Goal: Task Accomplishment & Management: Use online tool/utility

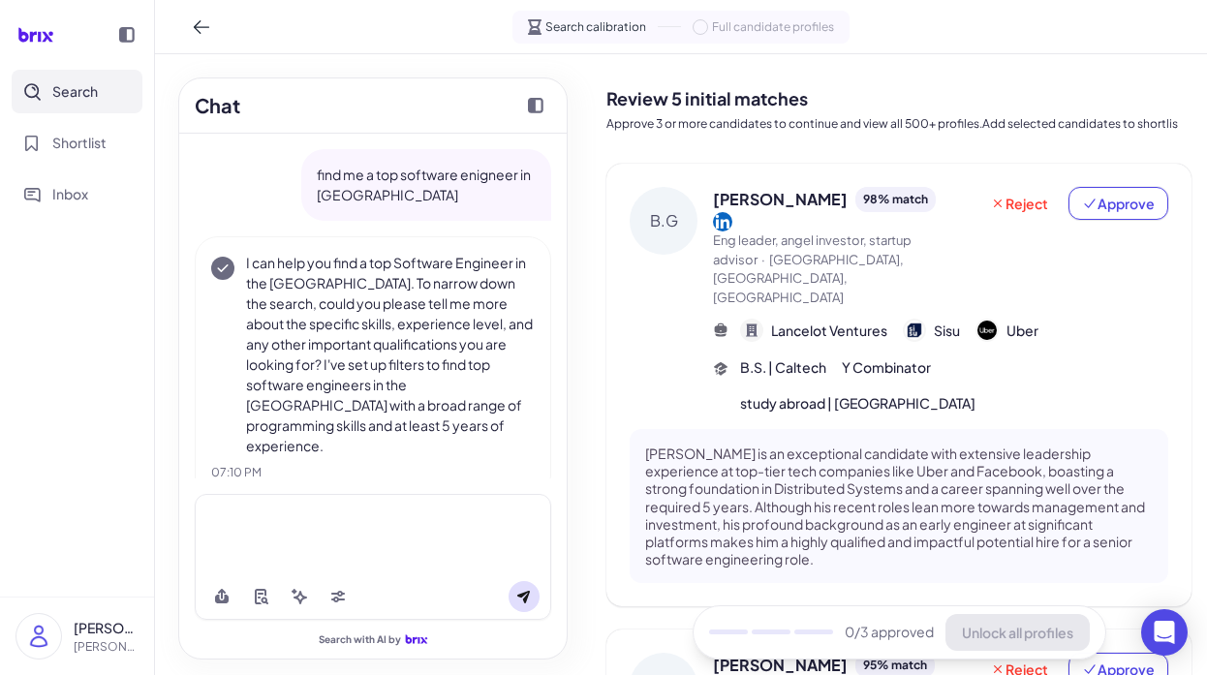
scroll to position [15, 0]
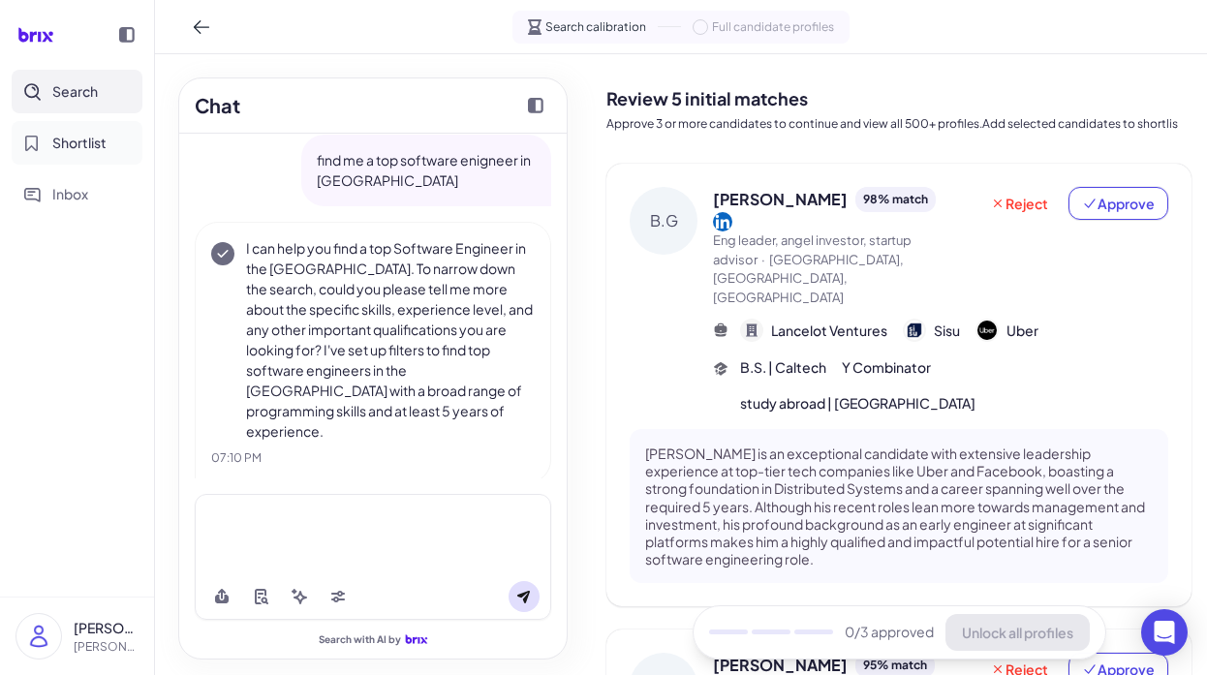
click at [81, 156] on button "Shortlist" at bounding box center [77, 143] width 131 height 44
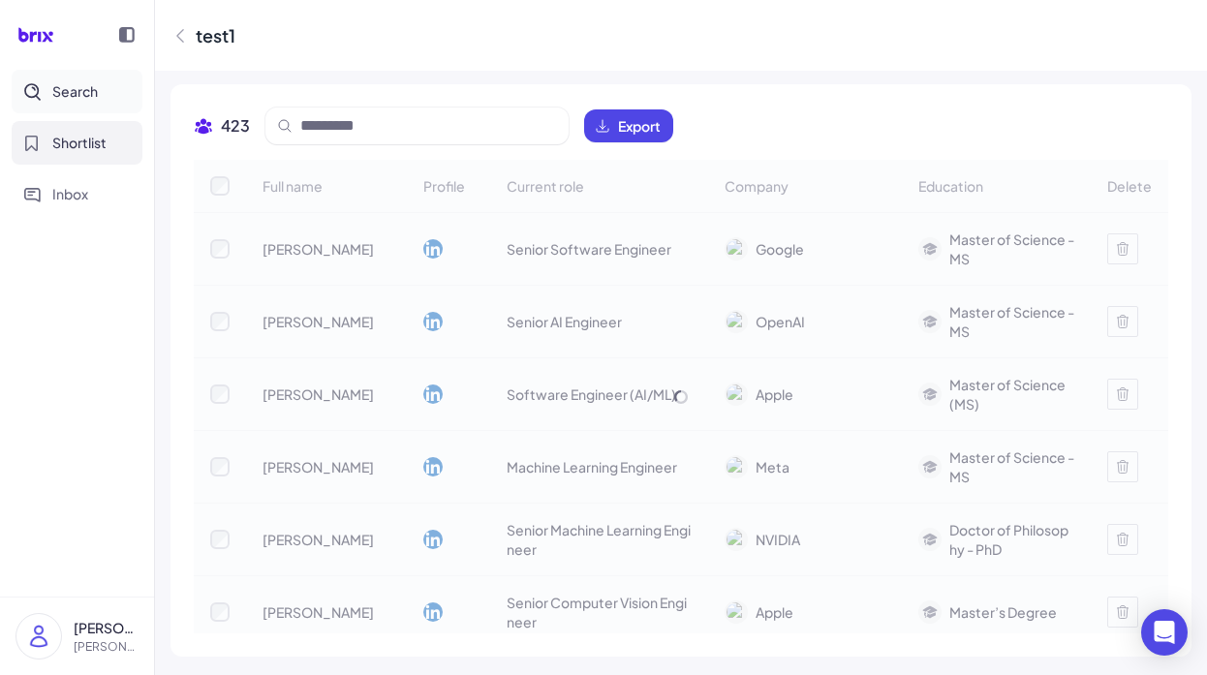
click at [83, 79] on button "Search" at bounding box center [77, 92] width 131 height 44
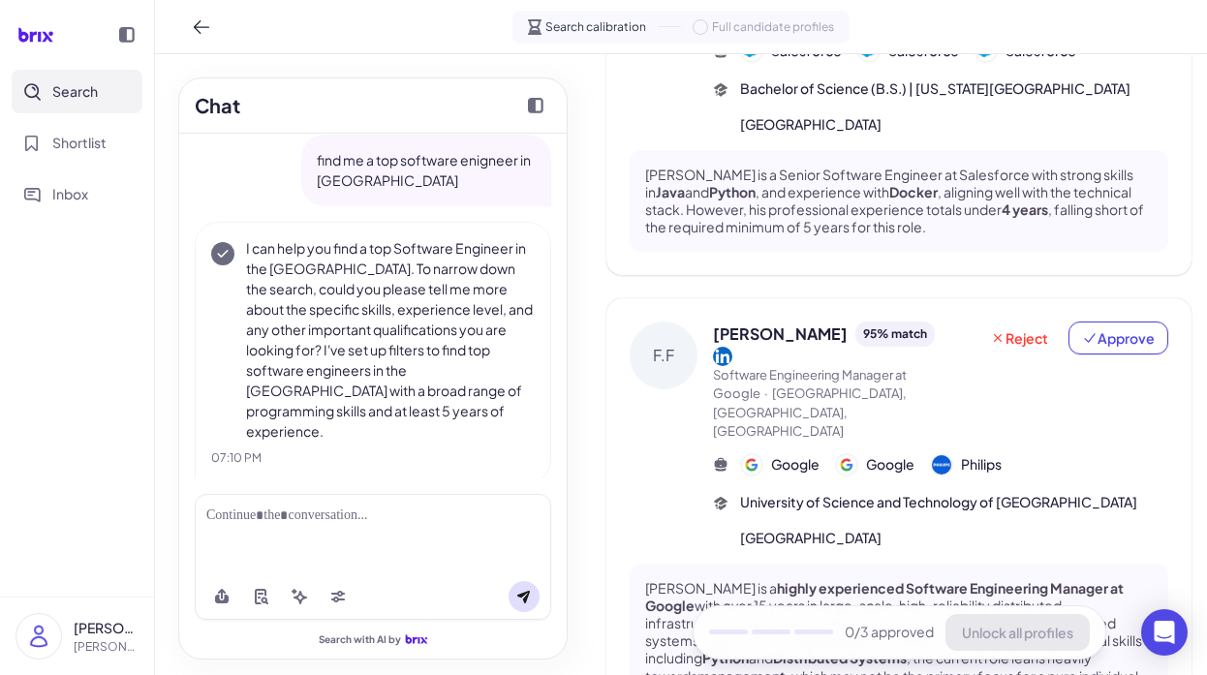
scroll to position [1649, 0]
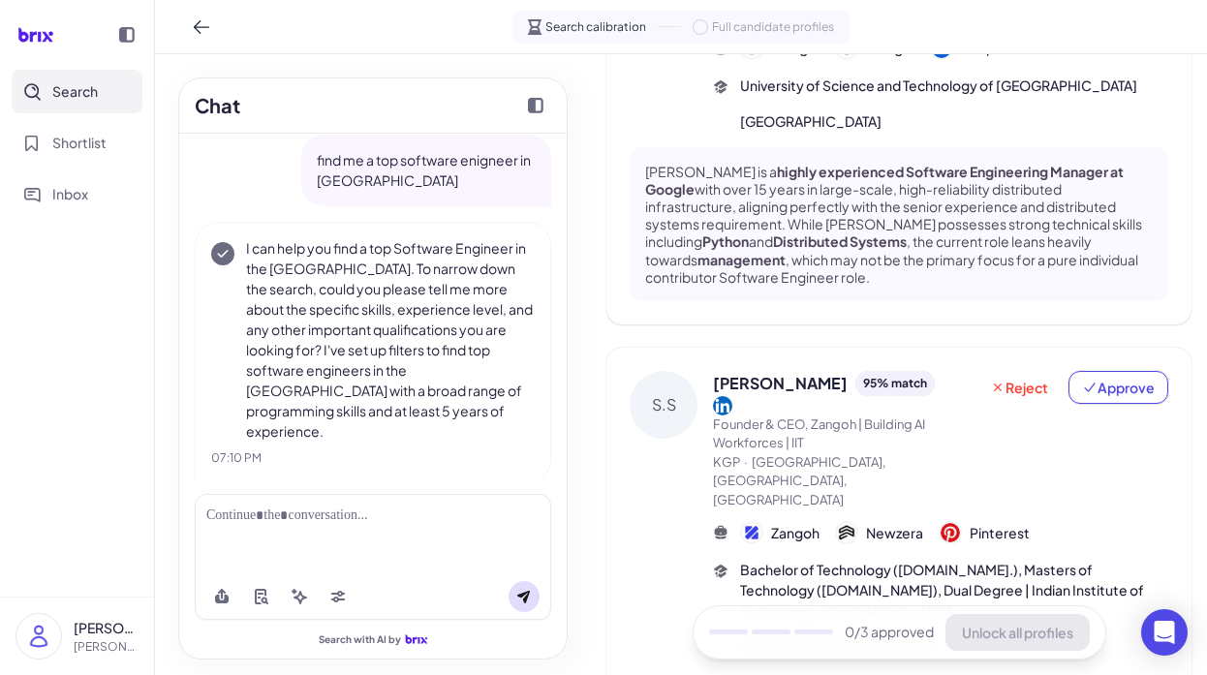
click at [405, 521] on div at bounding box center [372, 516] width 333 height 20
click at [426, 304] on p "I can help you find a top Software Engineer in the [GEOGRAPHIC_DATA]. To narrow…" at bounding box center [390, 339] width 289 height 203
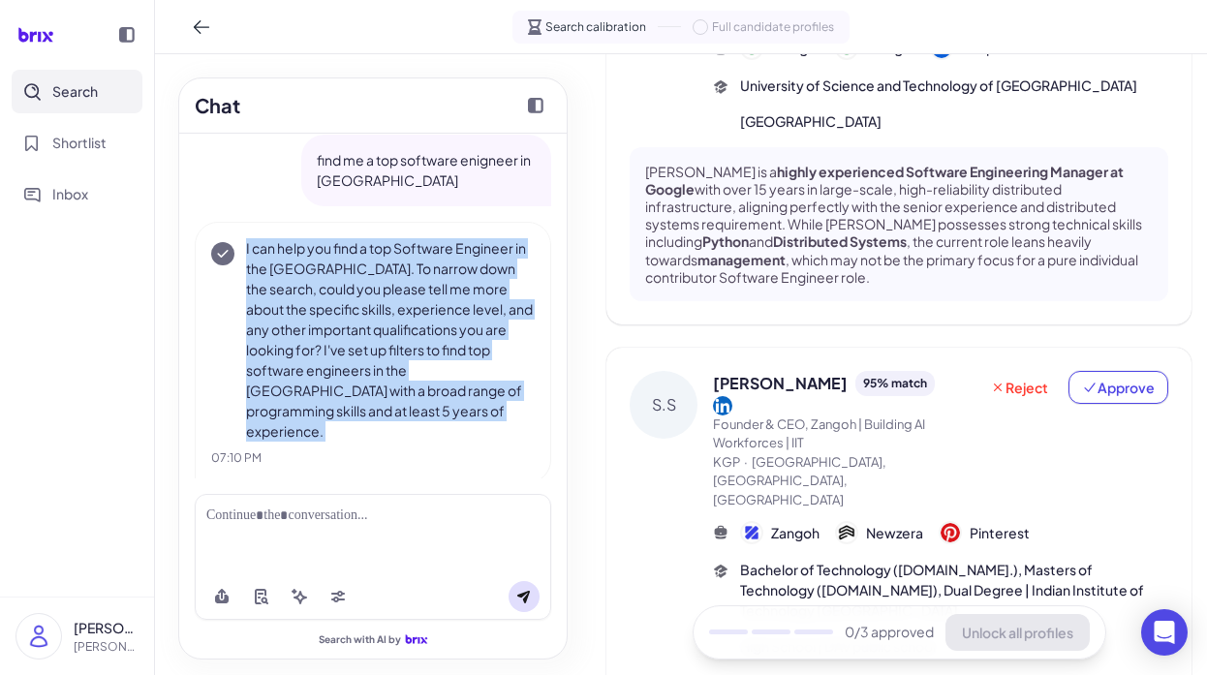
click at [426, 304] on p "I can help you find a top Software Engineer in the [GEOGRAPHIC_DATA]. To narrow…" at bounding box center [390, 339] width 289 height 203
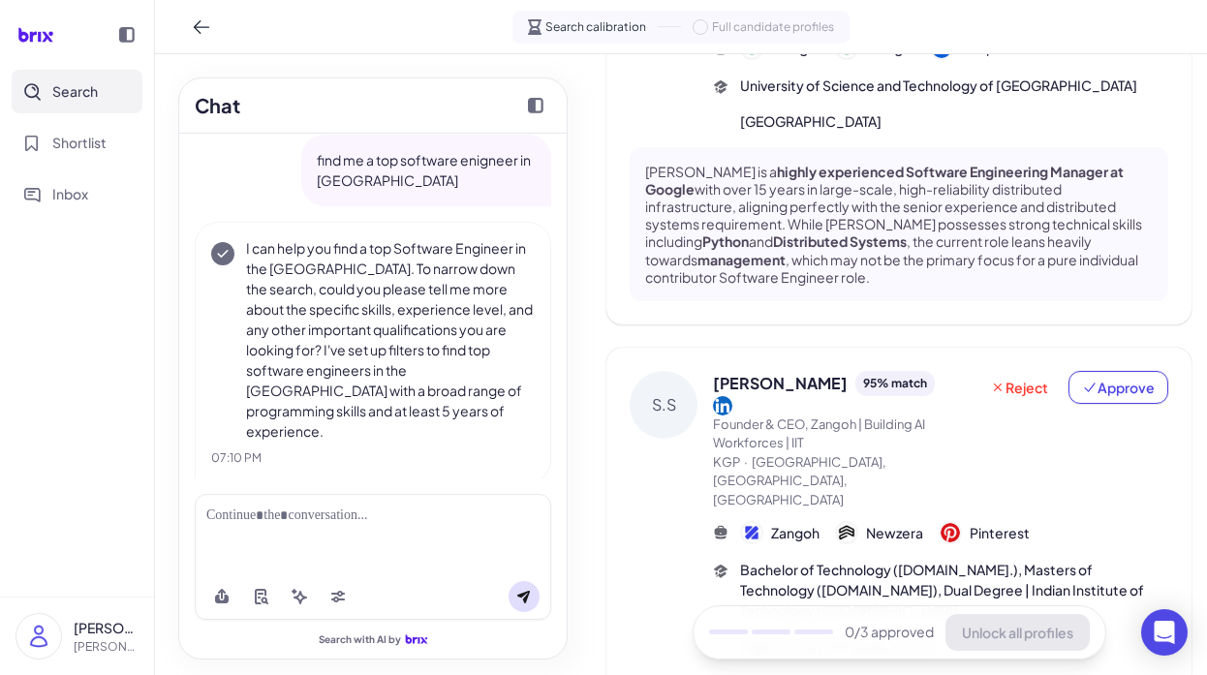
click at [354, 330] on p "I can help you find a top Software Engineer in the [GEOGRAPHIC_DATA]. To narrow…" at bounding box center [390, 339] width 289 height 203
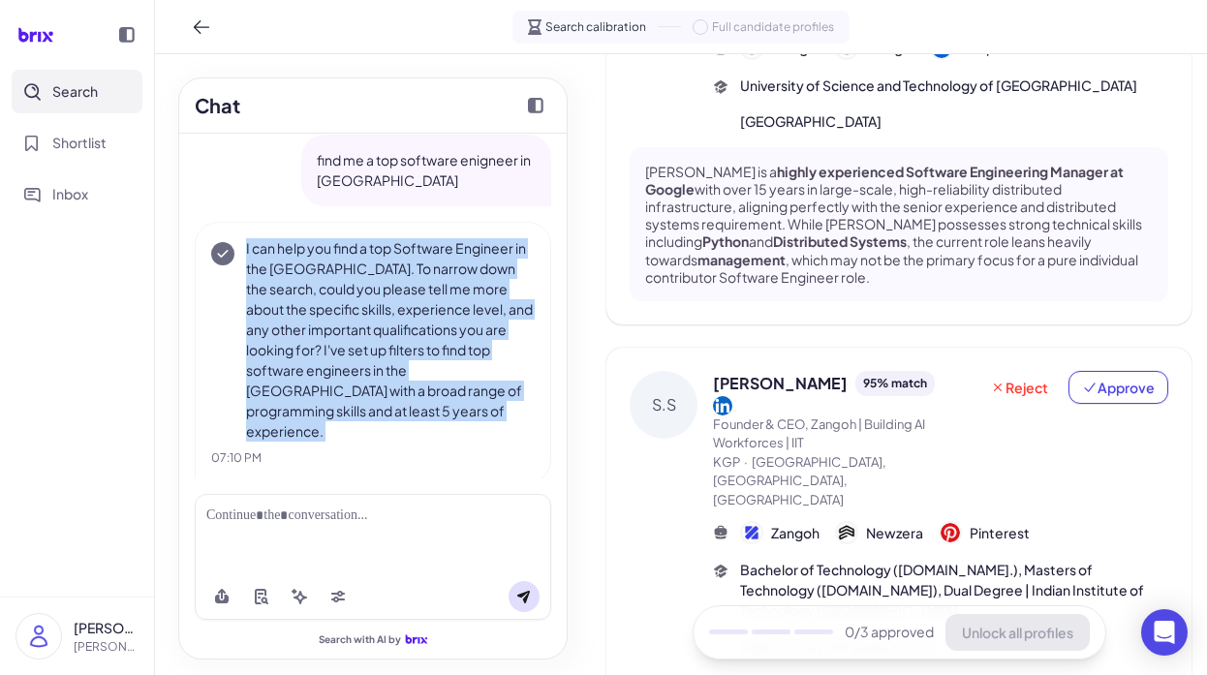
click at [354, 330] on p "I can help you find a top Software Engineer in the [GEOGRAPHIC_DATA]. To narrow…" at bounding box center [390, 339] width 289 height 203
click at [95, 136] on span "Shortlist" at bounding box center [79, 143] width 54 height 20
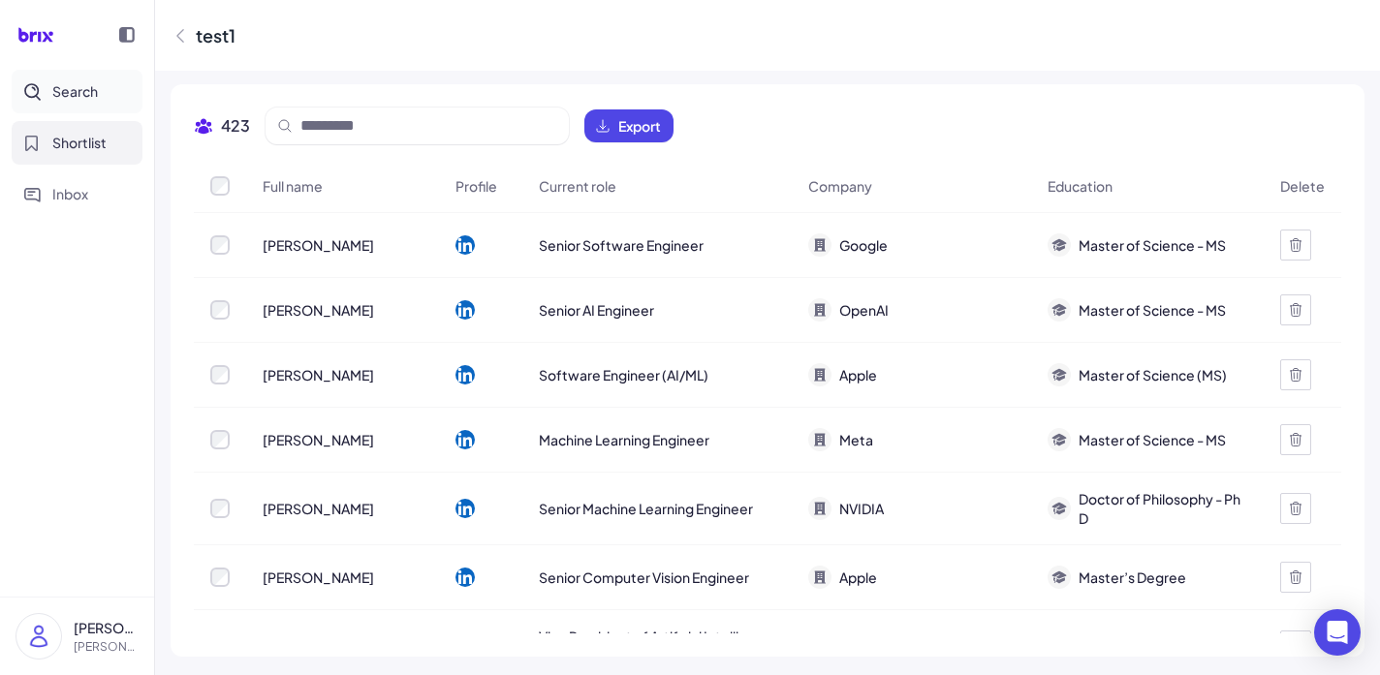
click at [91, 108] on button "Search" at bounding box center [77, 92] width 131 height 44
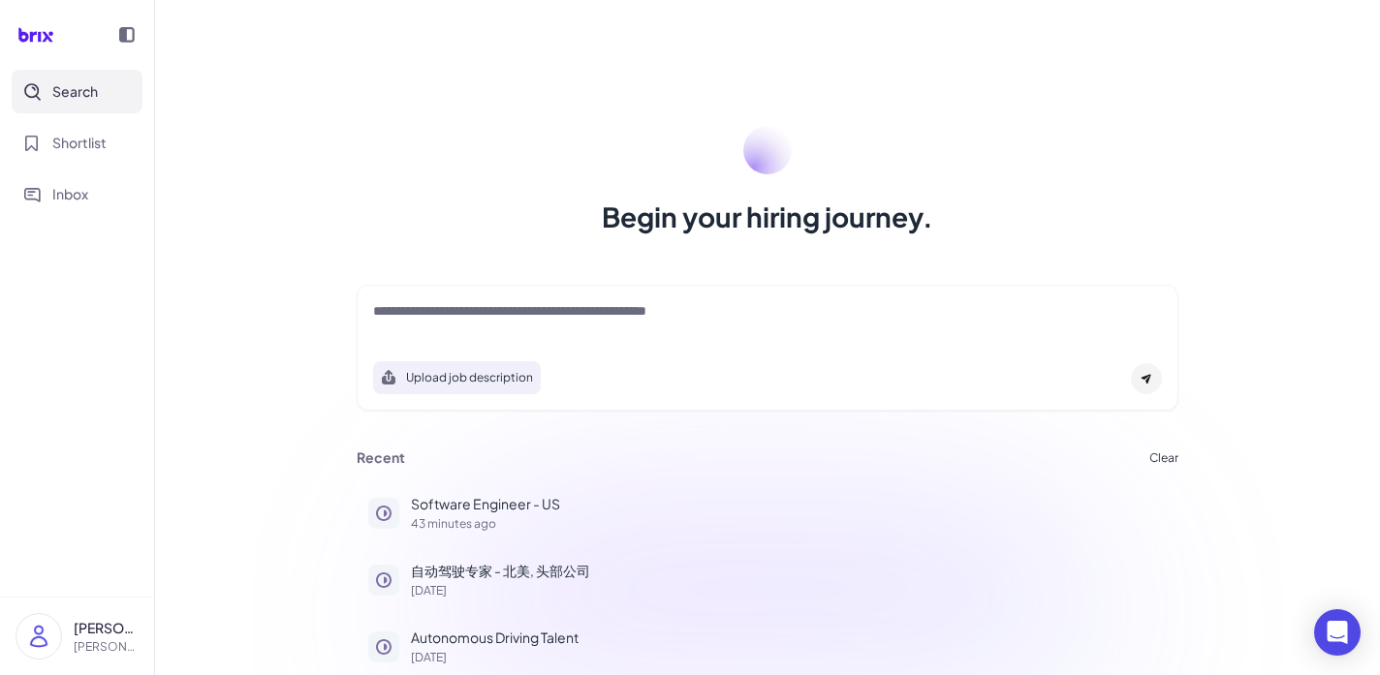
click at [601, 298] on div "Upload job description" at bounding box center [768, 348] width 822 height 126
click at [610, 314] on textarea at bounding box center [767, 312] width 789 height 23
